Goal: Check status: Check status

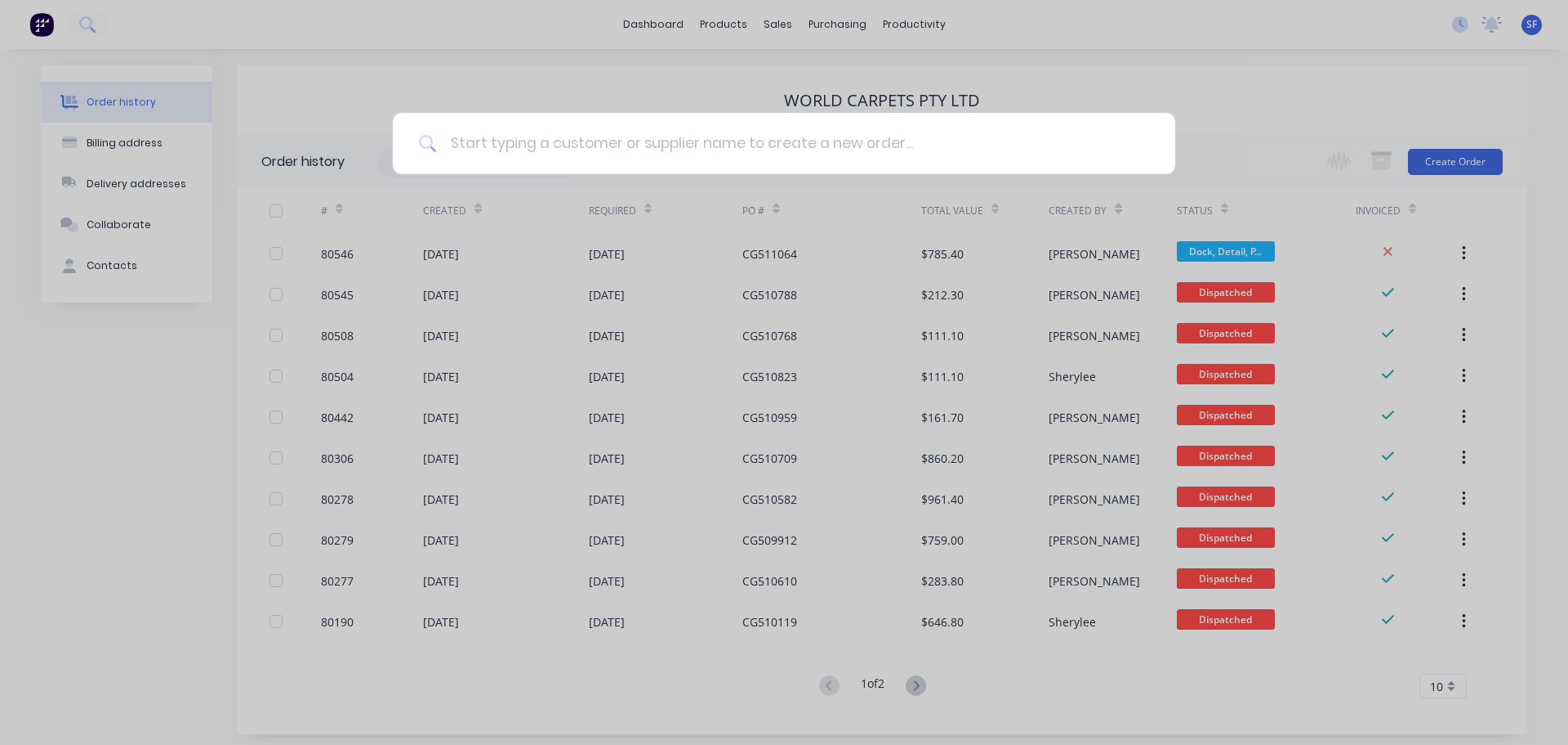
click at [581, 141] on input at bounding box center [793, 143] width 712 height 61
type input "80509"
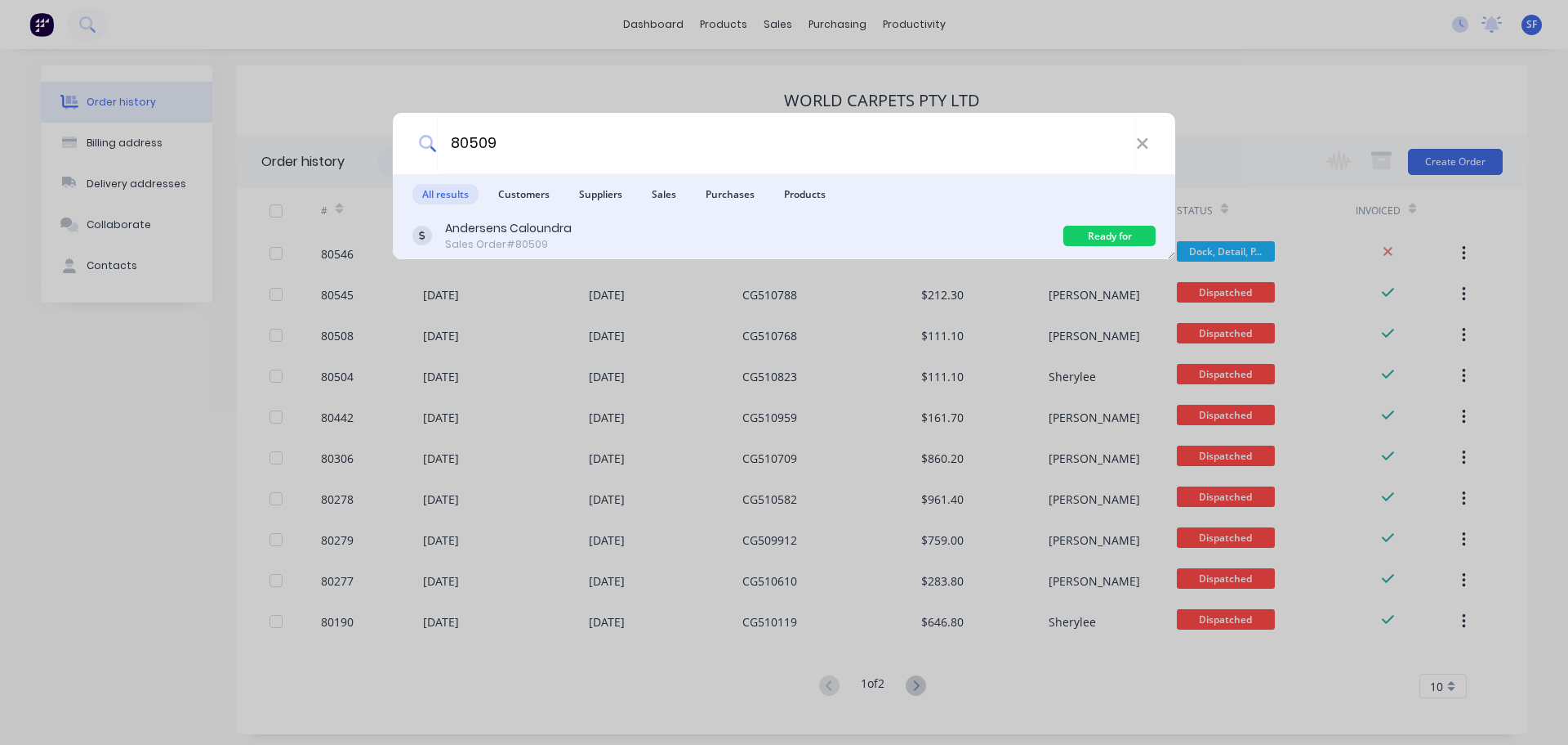
click at [591, 238] on div "Andersens Caloundra Sales Order #80509" at bounding box center [737, 236] width 651 height 32
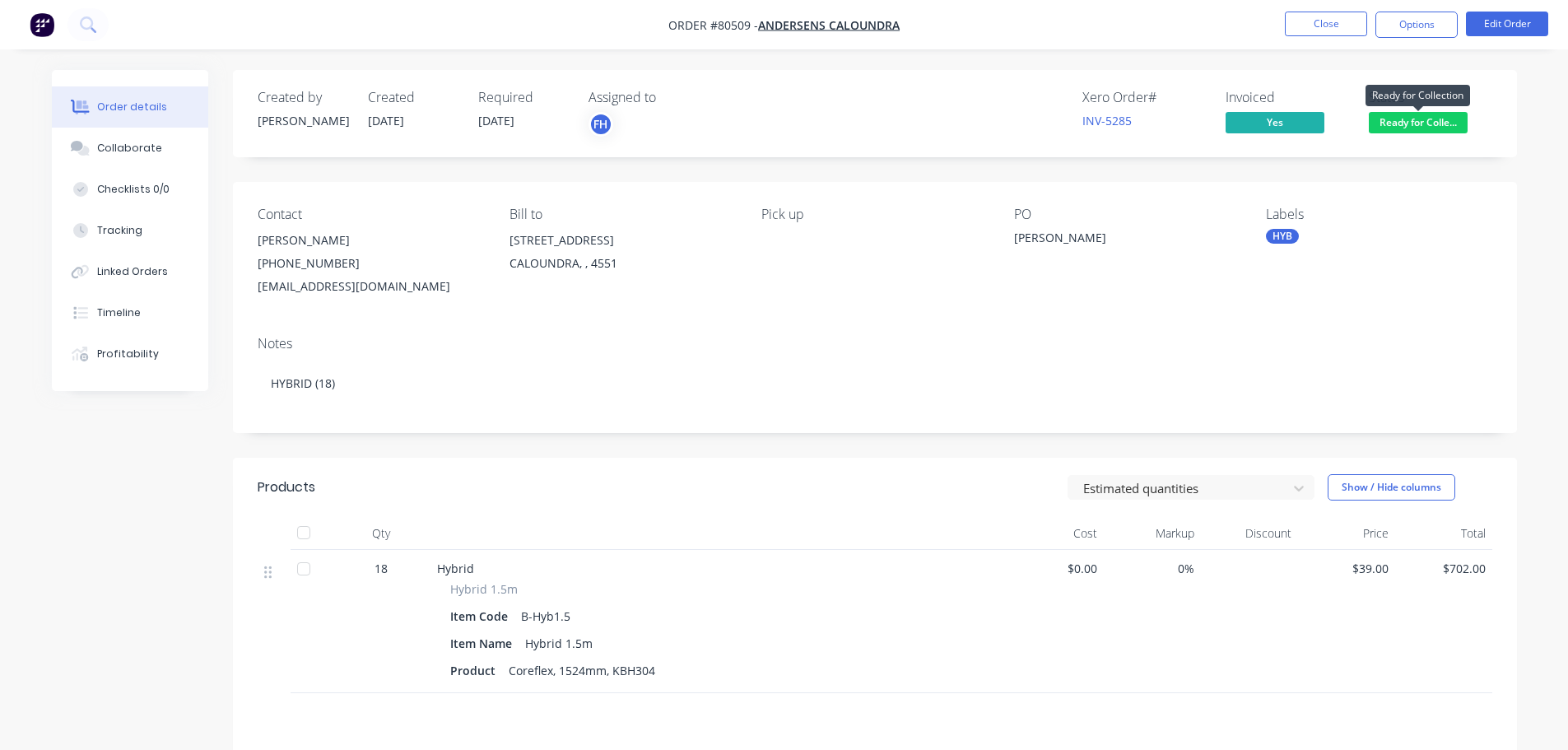
click at [1446, 125] on span "Ready for Colle..." at bounding box center [1417, 122] width 98 height 21
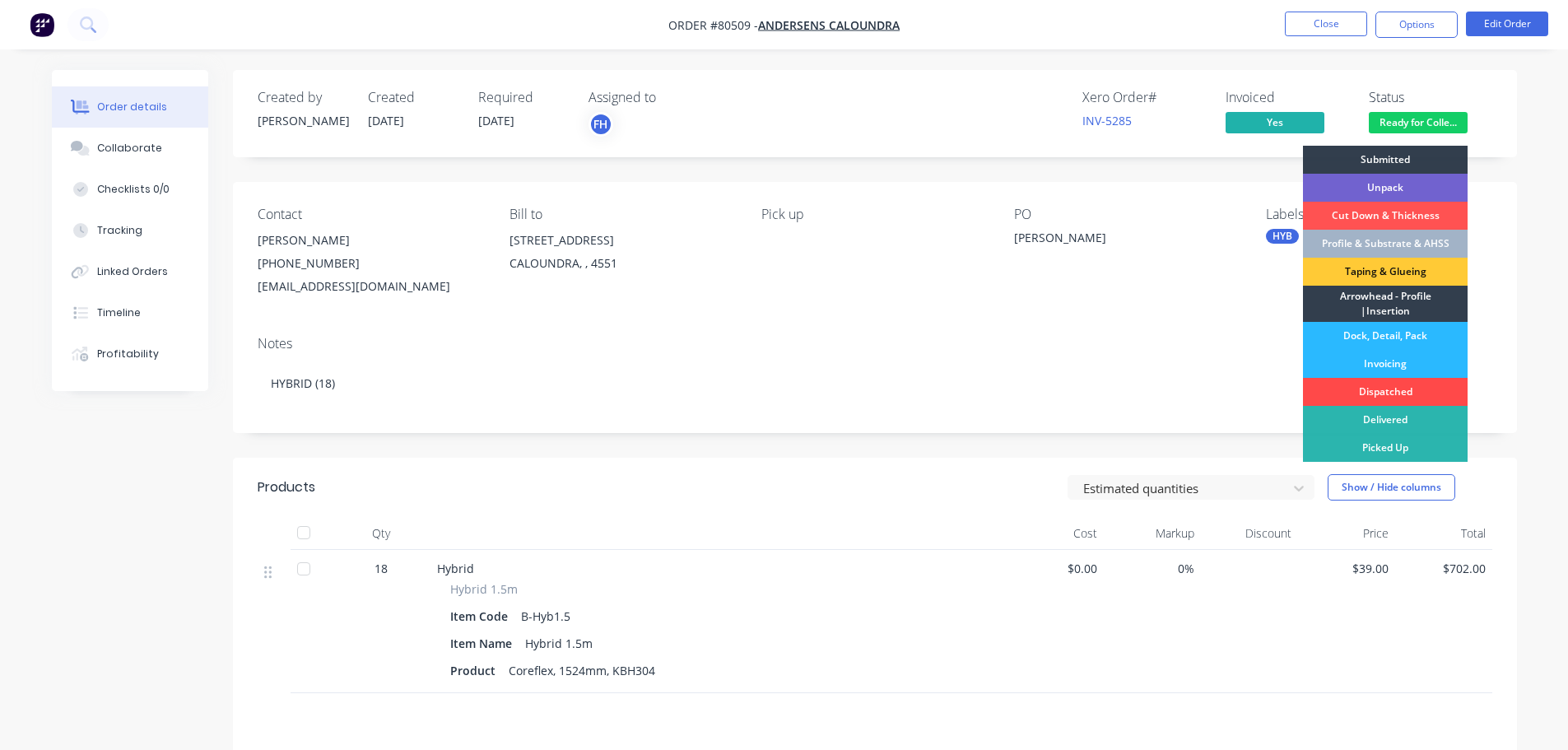
click at [1391, 395] on div "Dispatched" at bounding box center [1385, 391] width 164 height 28
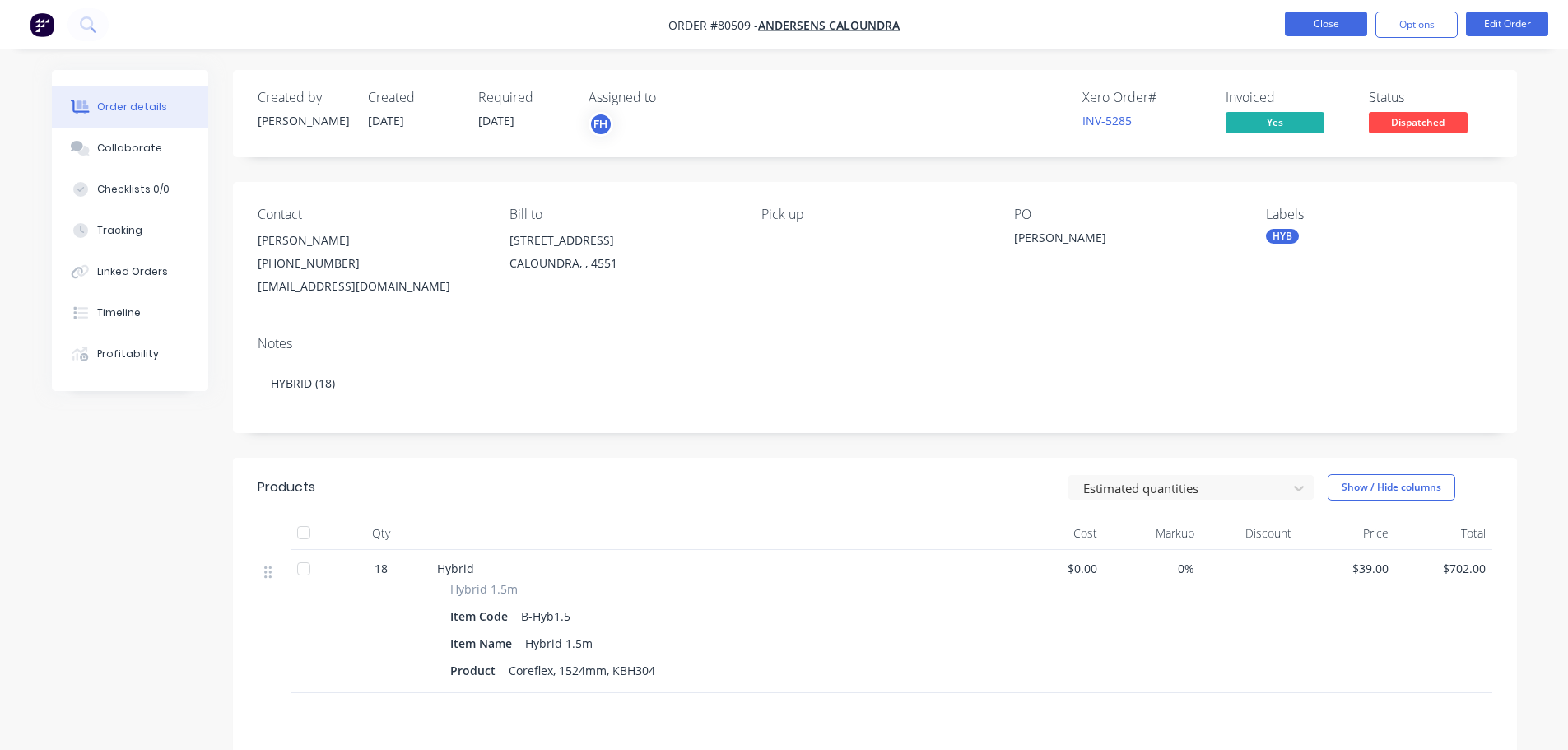
click at [1329, 33] on button "Close" at bounding box center [1325, 23] width 82 height 24
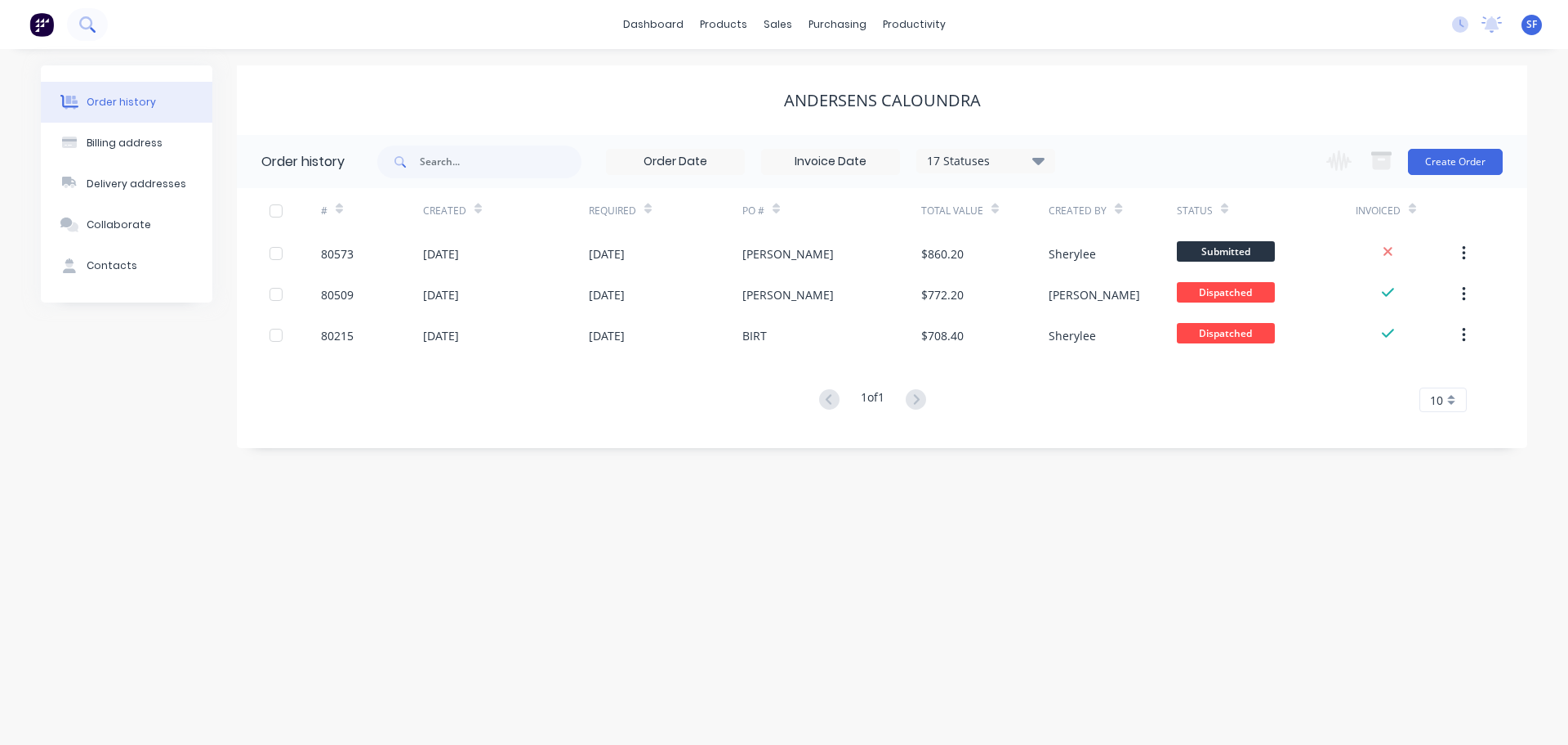
click at [82, 32] on icon at bounding box center [86, 23] width 15 height 15
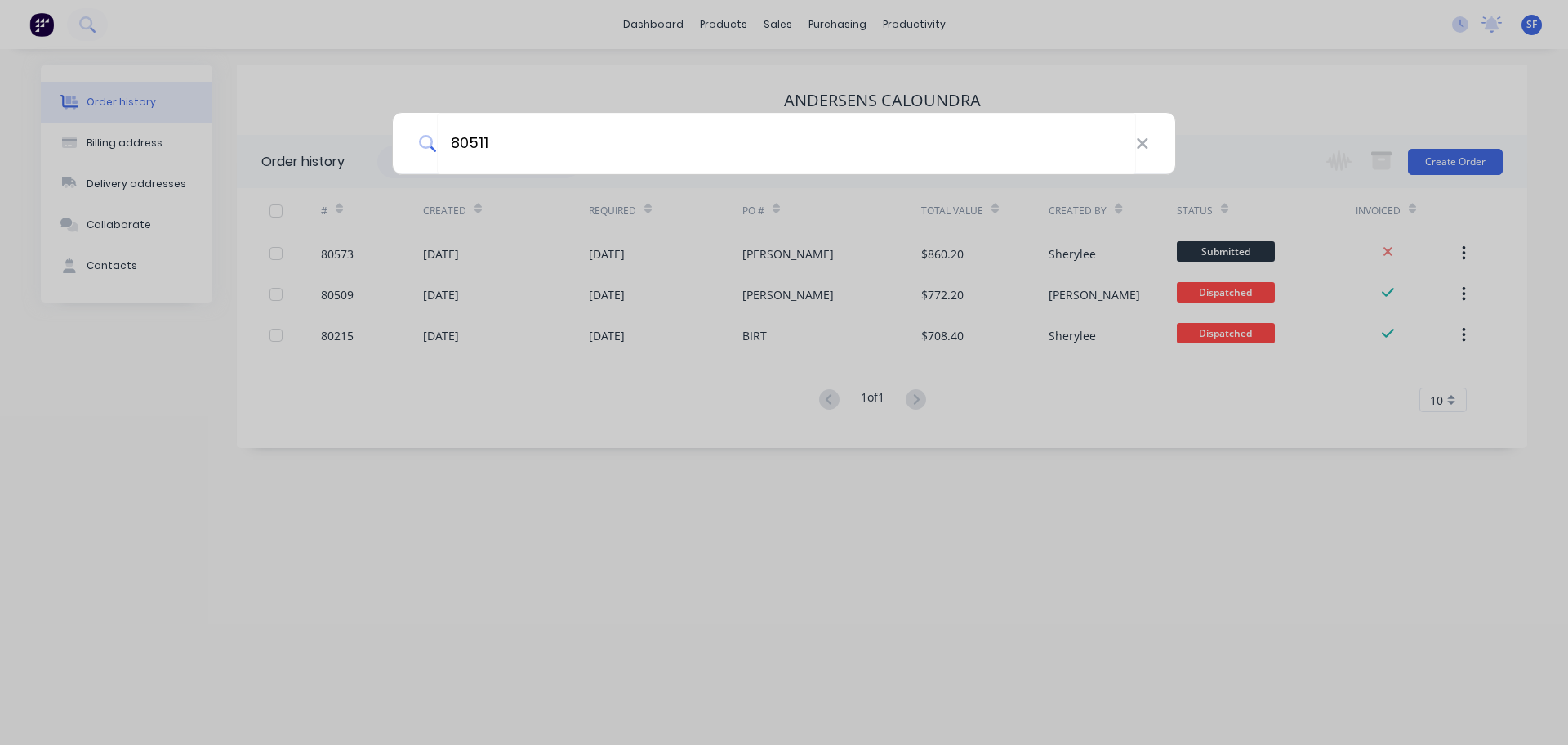
type input "80511"
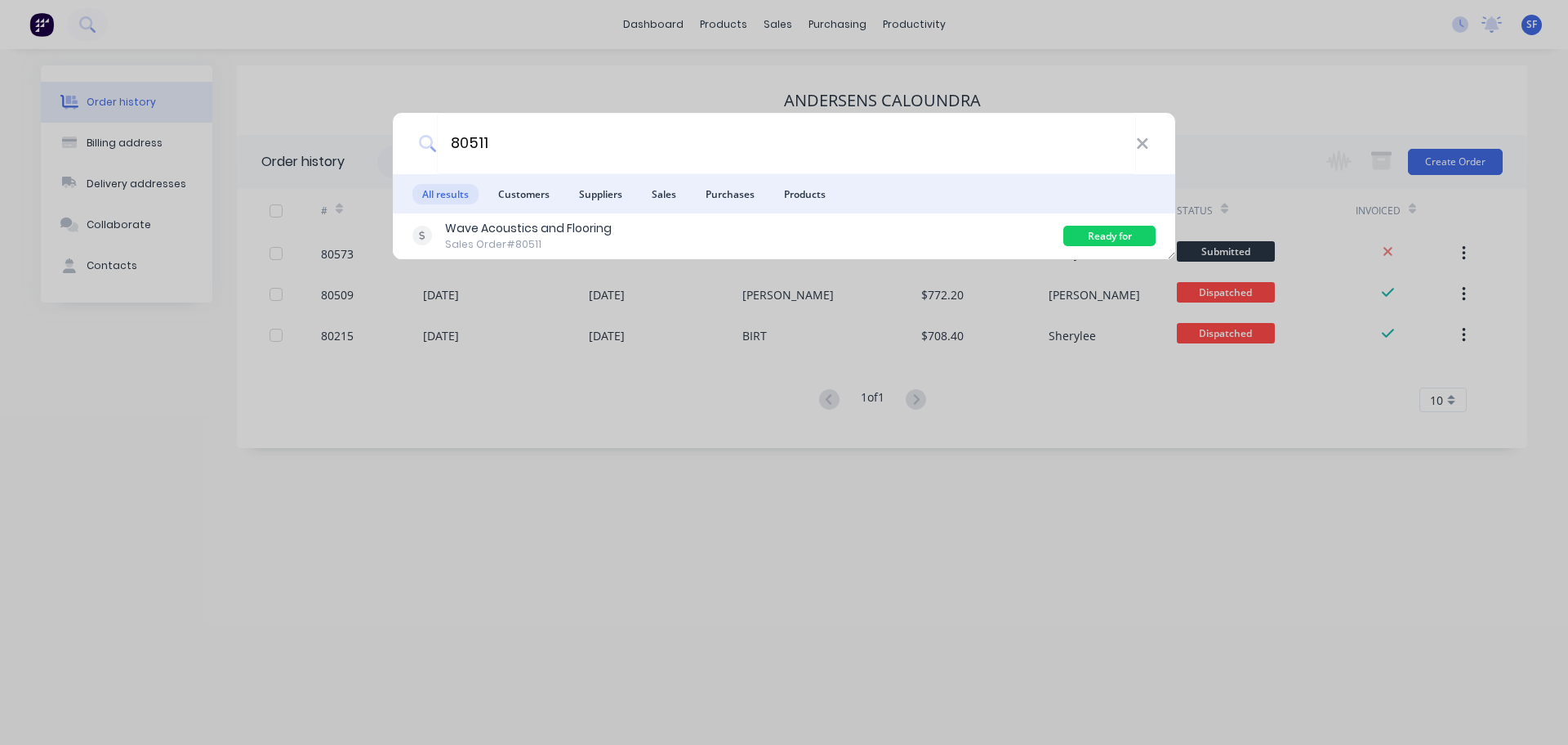
click at [552, 222] on div "Wave Acoustics and Flooring" at bounding box center [529, 228] width 167 height 17
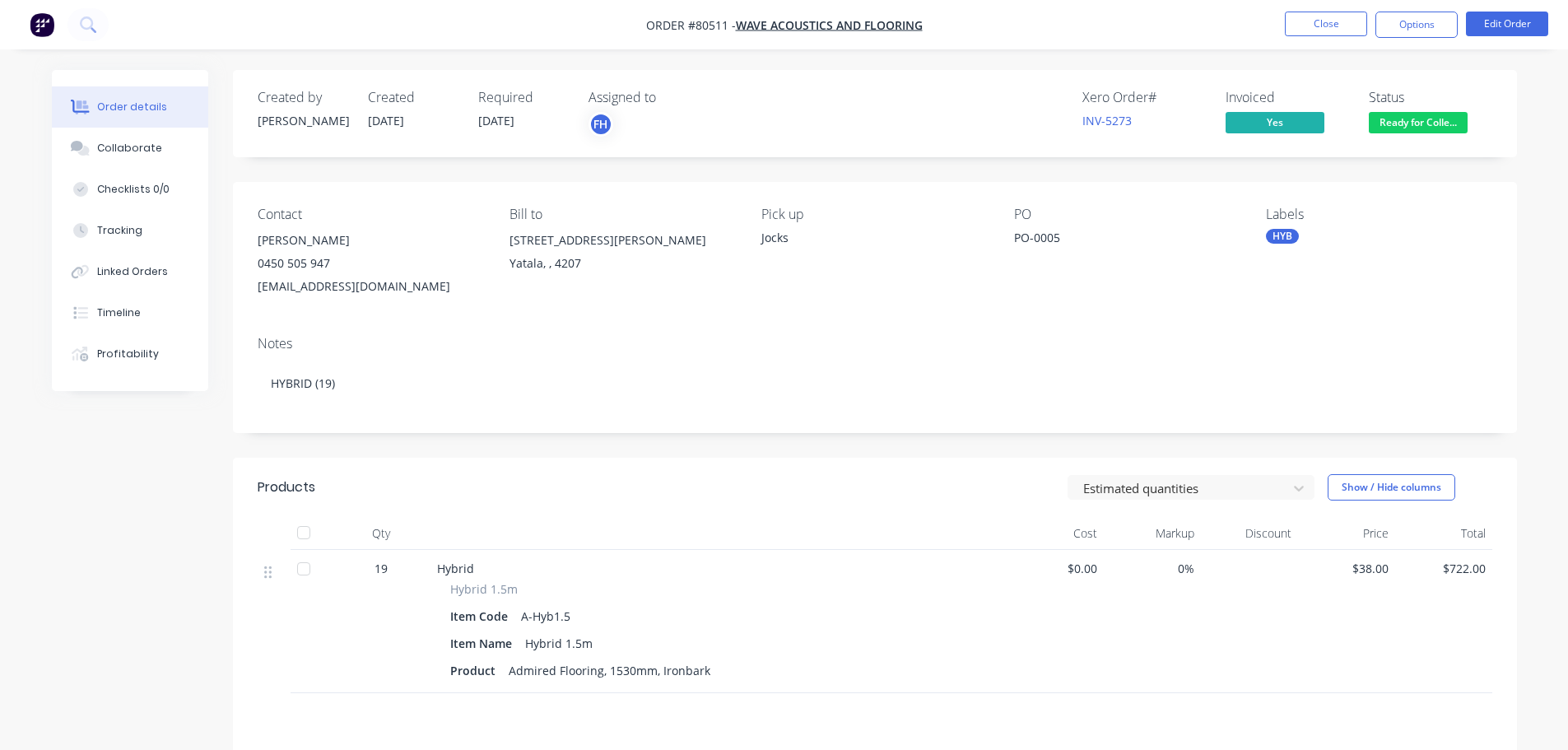
click at [1440, 133] on span "Ready for Colle..." at bounding box center [1417, 122] width 98 height 21
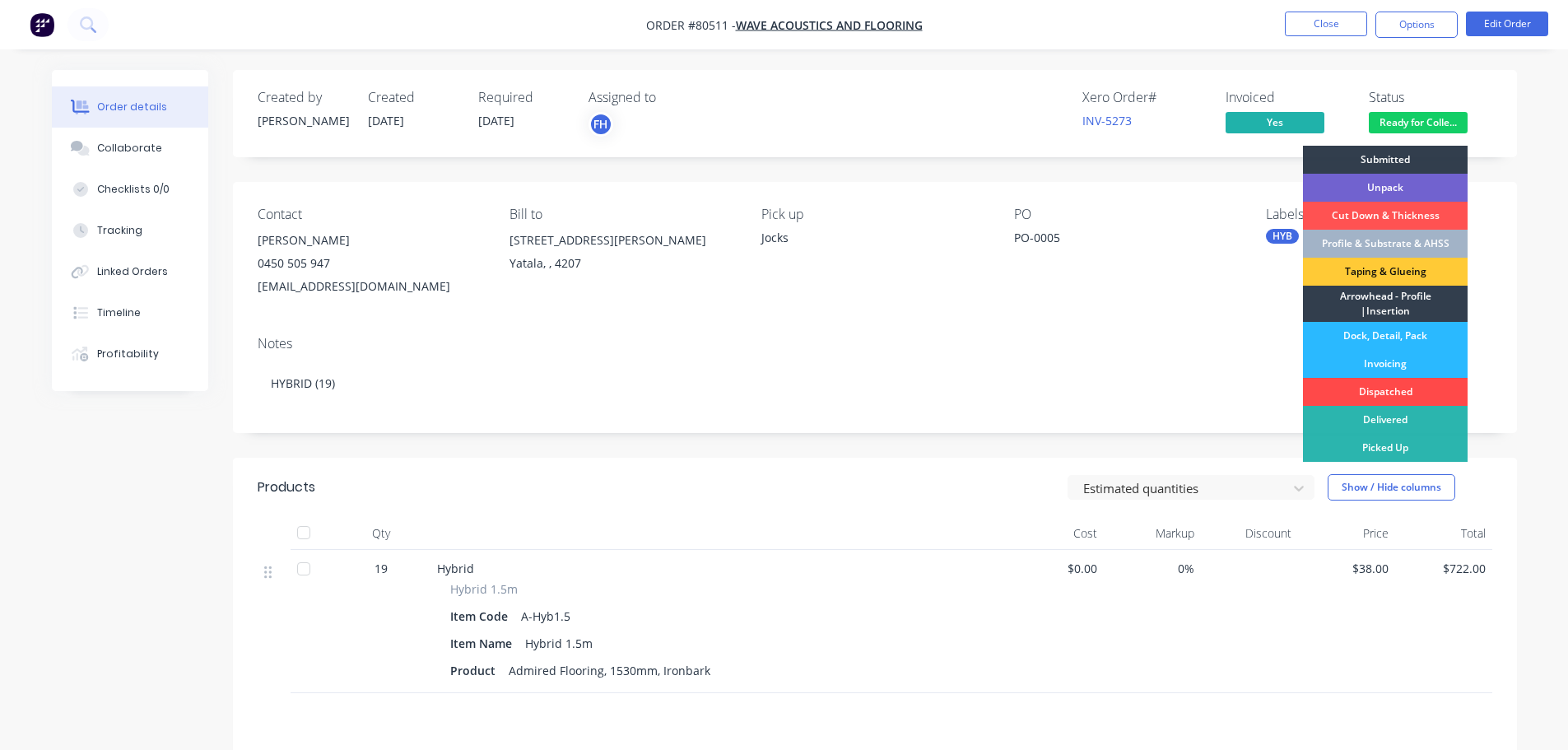
click at [1379, 390] on div "Dispatched" at bounding box center [1385, 391] width 164 height 28
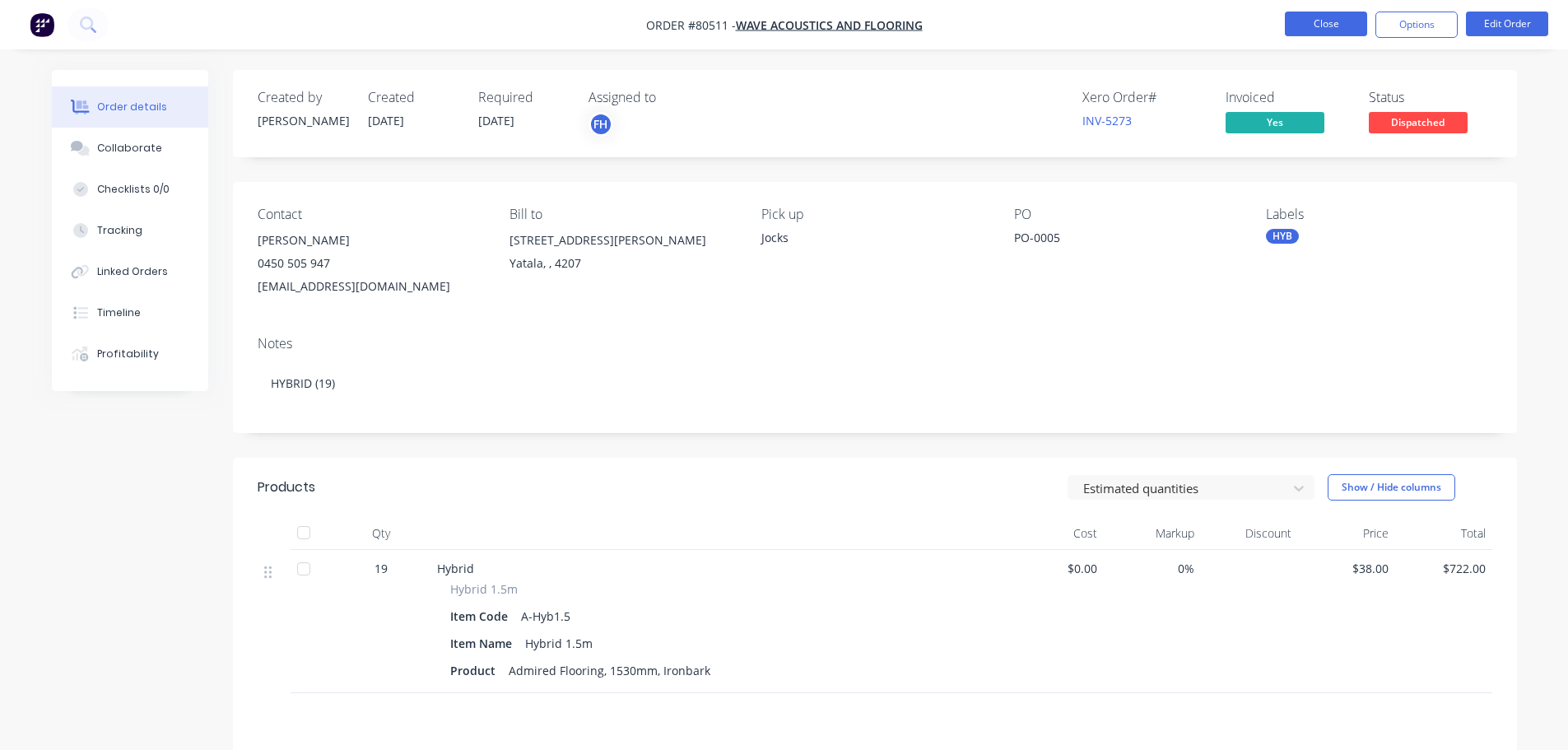
click at [1324, 23] on button "Close" at bounding box center [1325, 23] width 82 height 24
